Goal: Transaction & Acquisition: Purchase product/service

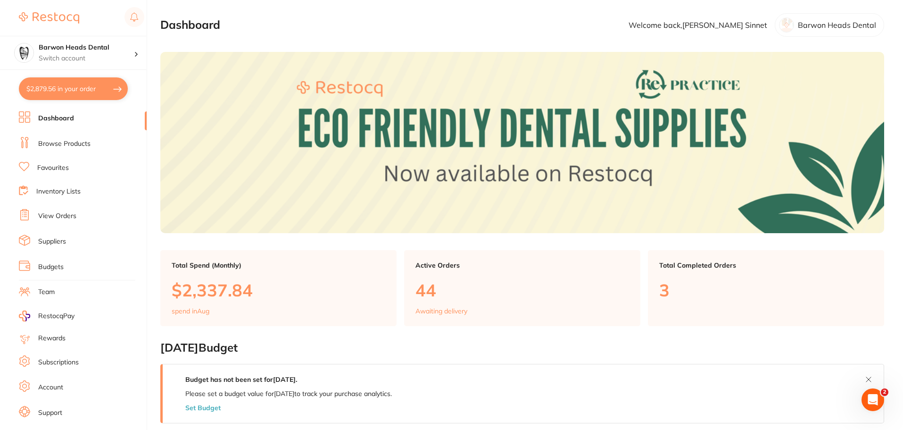
click at [73, 87] on button "$2,879.56 in your order" at bounding box center [73, 88] width 109 height 23
checkbox input "true"
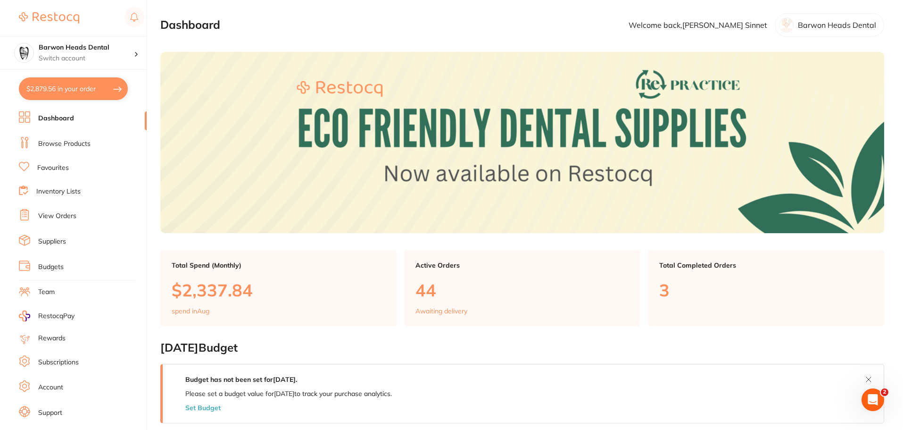
checkbox input "true"
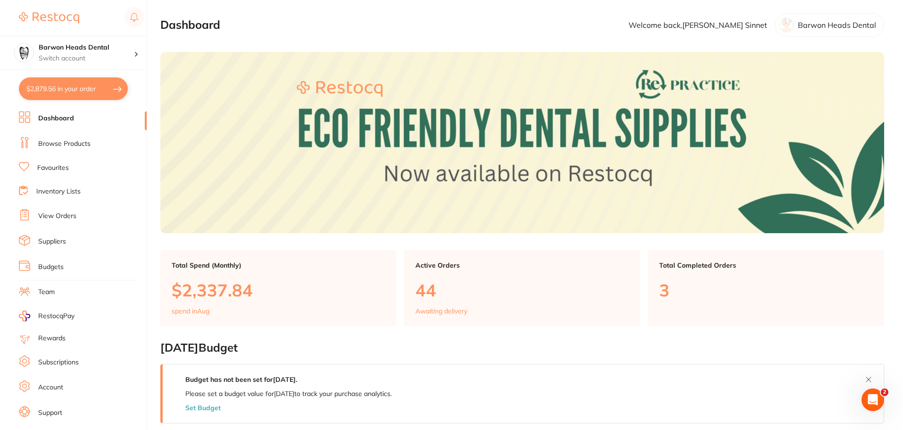
checkbox input "true"
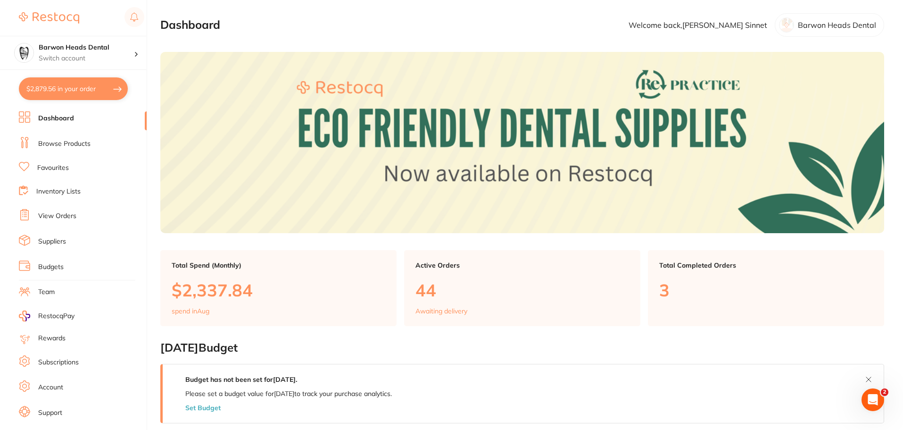
checkbox input "true"
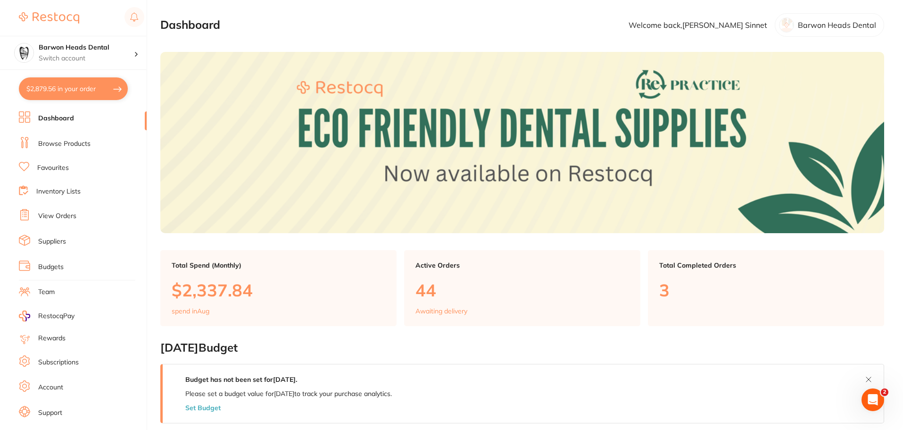
checkbox input "true"
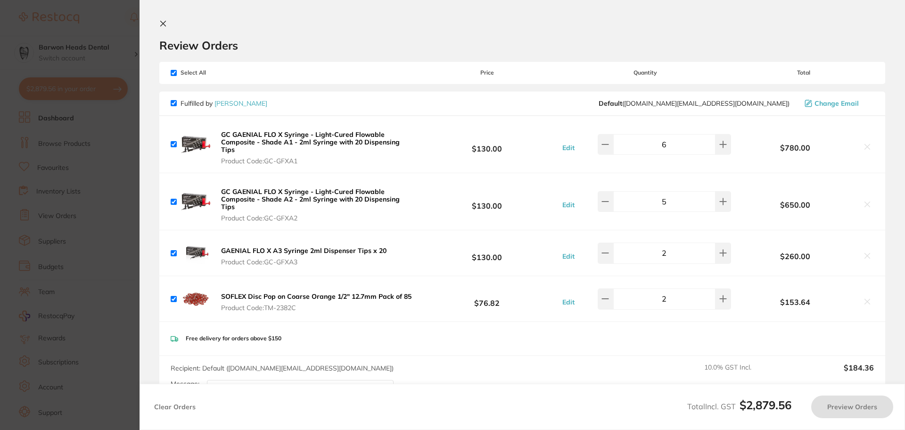
click at [68, 135] on section "Update RRP Set your pre negotiated price for this item. Item Agreed RRP (excl. …" at bounding box center [452, 215] width 905 height 430
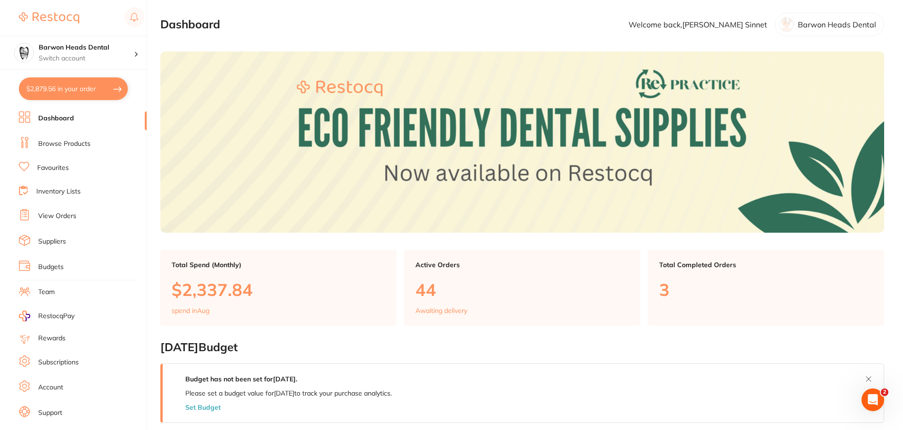
click at [60, 144] on link "Browse Products" at bounding box center [64, 143] width 52 height 9
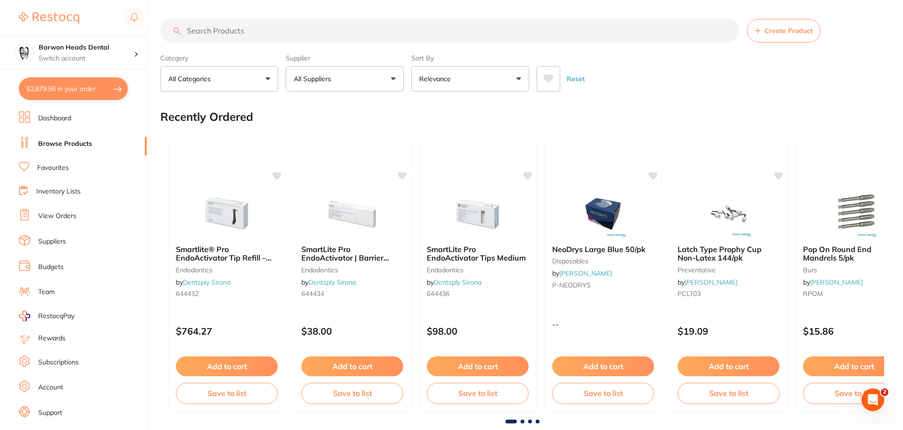
click at [284, 38] on input "search" at bounding box center [449, 31] width 579 height 24
type input "endo syringe"
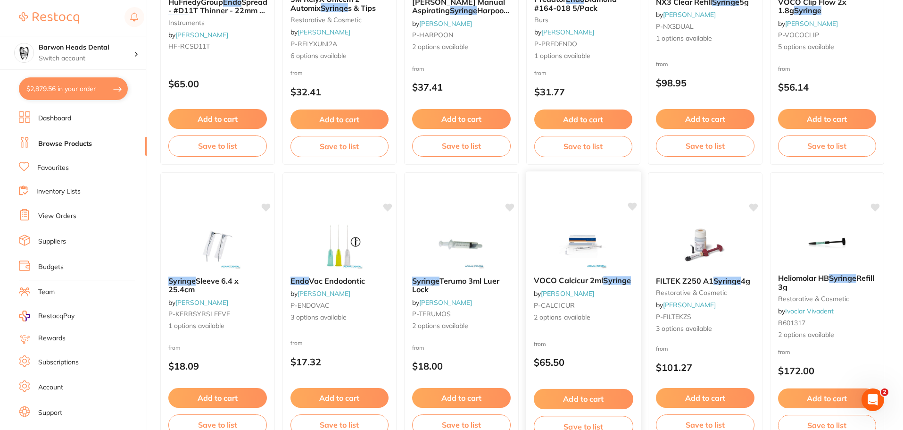
scroll to position [519, 0]
click at [474, 242] on img at bounding box center [462, 244] width 62 height 48
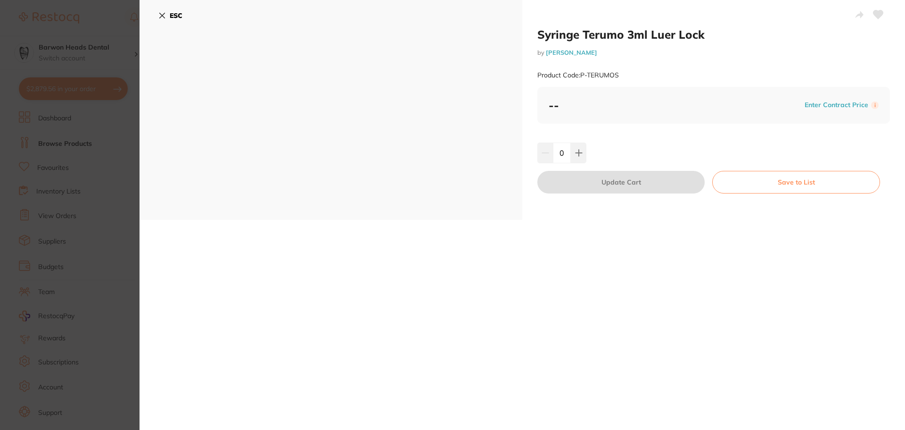
click at [177, 16] on b "ESC" at bounding box center [176, 15] width 13 height 8
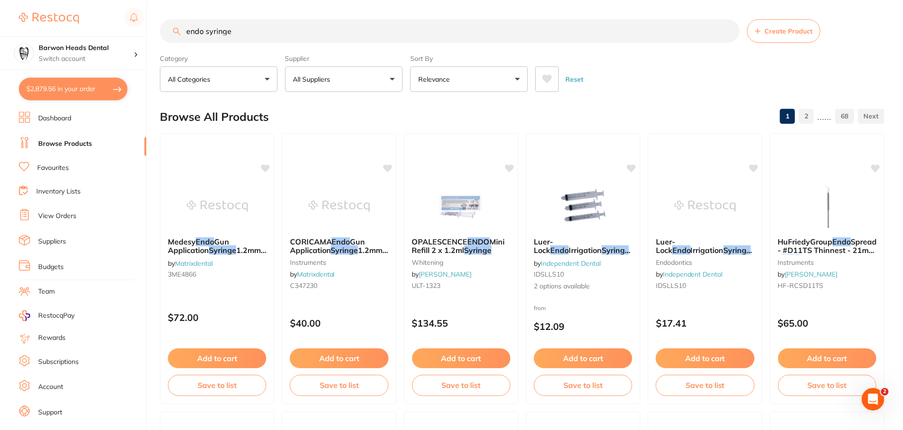
scroll to position [519, 0]
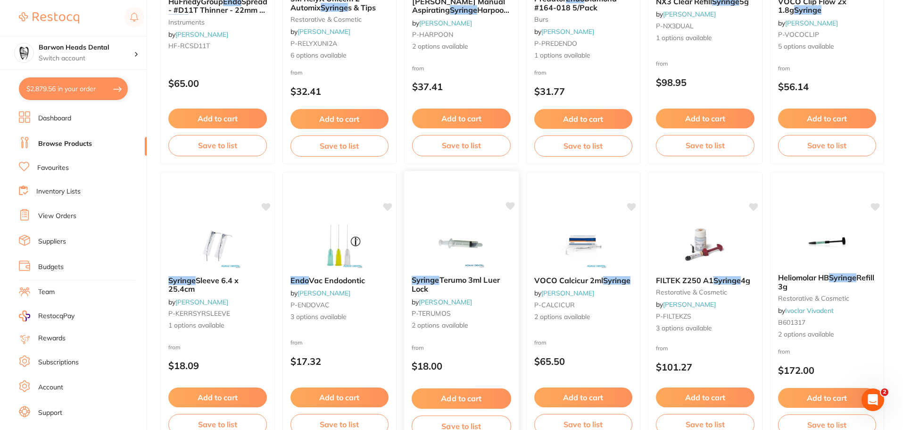
click at [472, 237] on img at bounding box center [462, 244] width 62 height 48
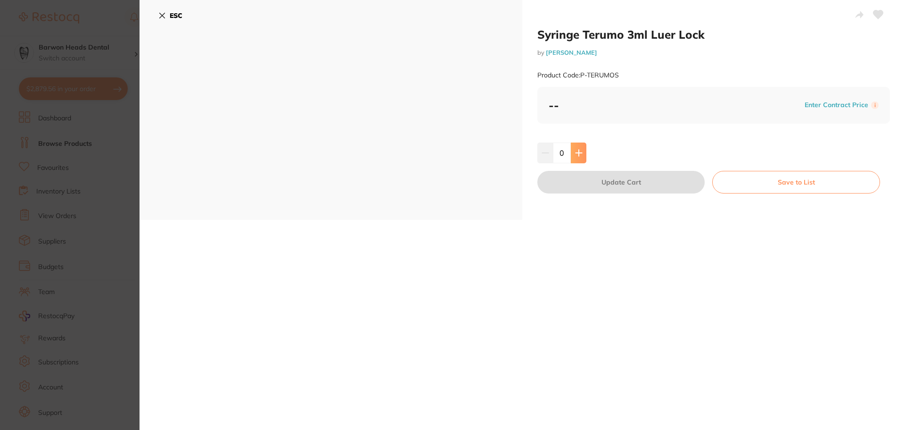
click at [577, 157] on button at bounding box center [579, 152] width 16 height 21
type input "3"
click at [641, 188] on button "Update Cart" at bounding box center [621, 182] width 167 height 23
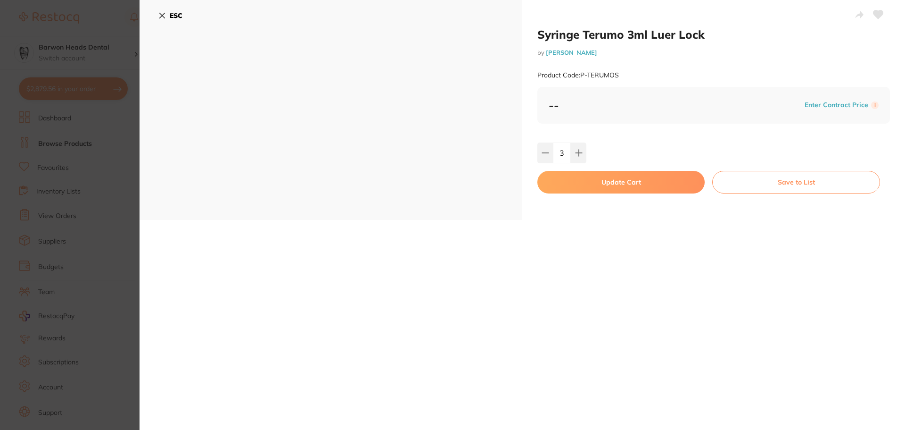
checkbox input "false"
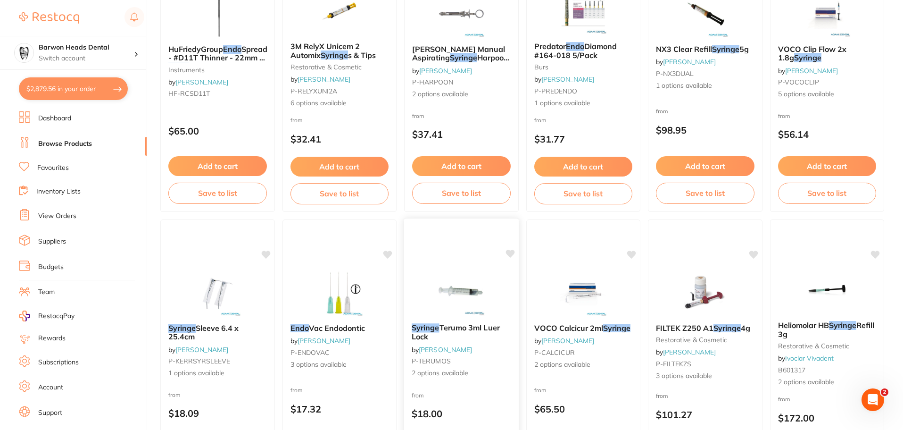
scroll to position [472, 0]
click at [455, 279] on img at bounding box center [462, 291] width 62 height 48
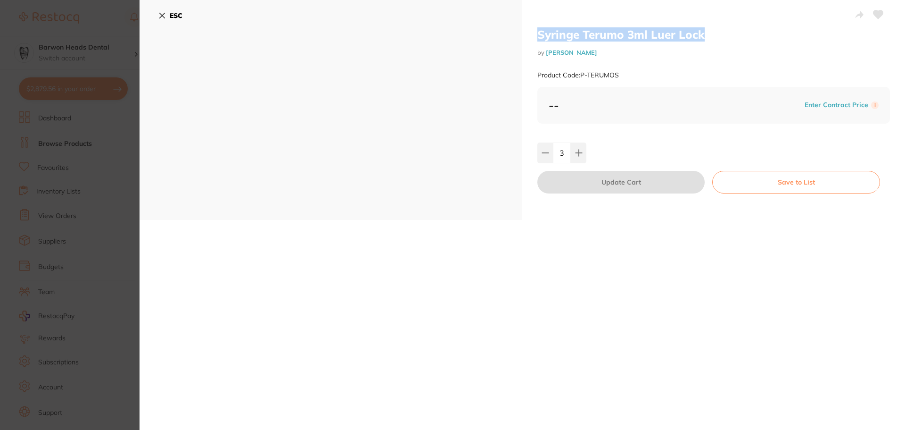
drag, startPoint x: 535, startPoint y: 30, endPoint x: 705, endPoint y: 32, distance: 170.2
click at [709, 32] on div "Syringe Terumo 3ml Luer Lock by [PERSON_NAME] Product Code: P-TERUMOS -- Enter …" at bounding box center [713, 110] width 383 height 220
copy h2 "Syringe Terumo 3ml Luer Lock"
click at [58, 137] on section "Syringe Terumo 3ml Luer Lock by [PERSON_NAME] Product Code: P-TERUMOS ESC Syrin…" at bounding box center [452, 215] width 905 height 430
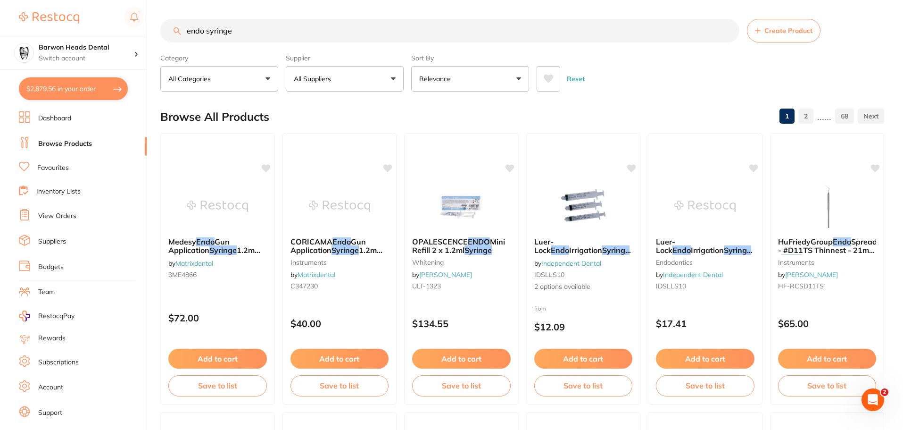
click at [390, 26] on input "endo syringe" at bounding box center [449, 31] width 579 height 24
paste input "Syringe Terumo 3ml Luer Lock"
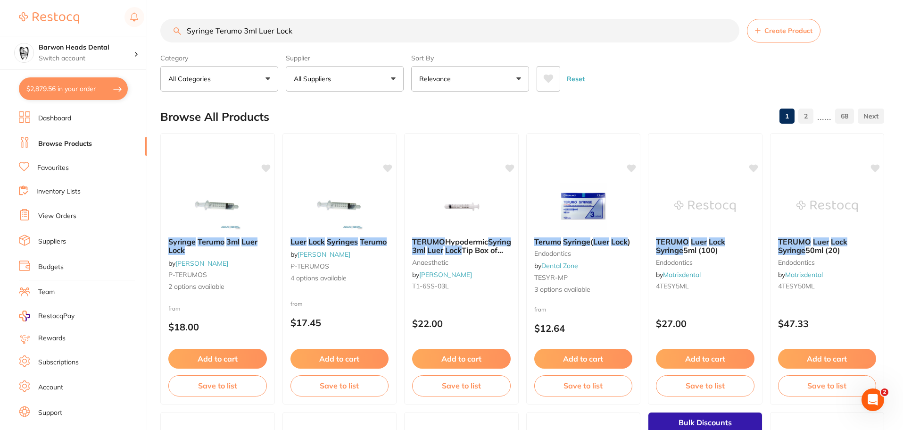
click at [246, 29] on input "Syringe Terumo 3ml Luer Lock" at bounding box center [449, 31] width 579 height 24
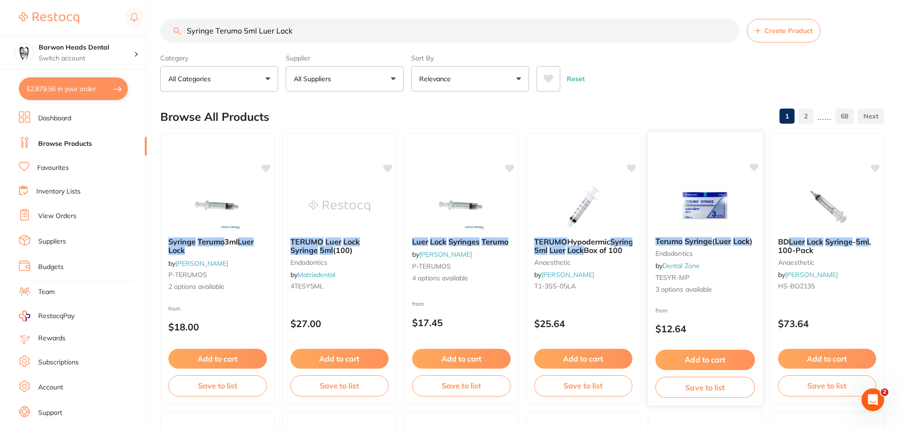
type input "Syringe Terumo 5ml Luer Lock"
click at [696, 208] on img at bounding box center [705, 206] width 62 height 48
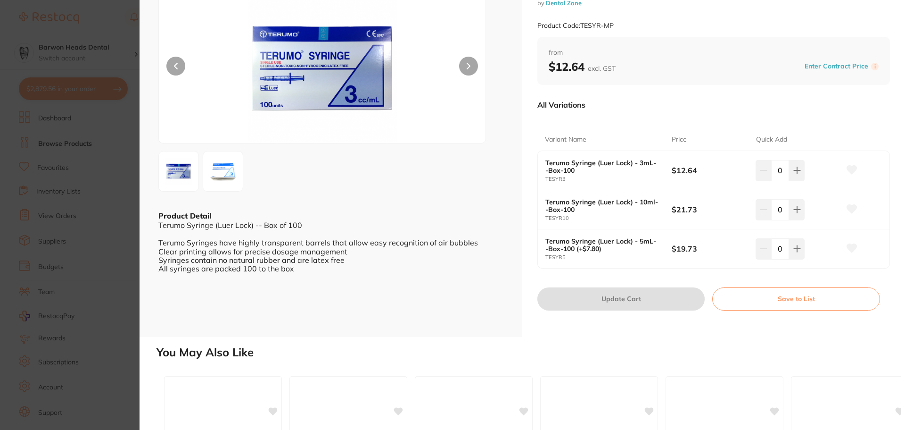
scroll to position [294, 0]
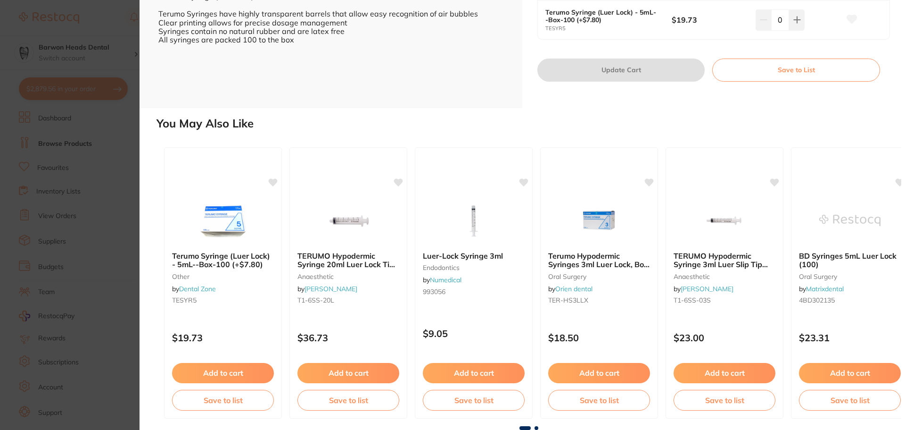
click at [44, 266] on section "Terumo Syringe (Luer Lock) Endodontics by Dental Zone Product Code: TESYR-MP ES…" at bounding box center [452, 215] width 905 height 430
